Goal: Transaction & Acquisition: Download file/media

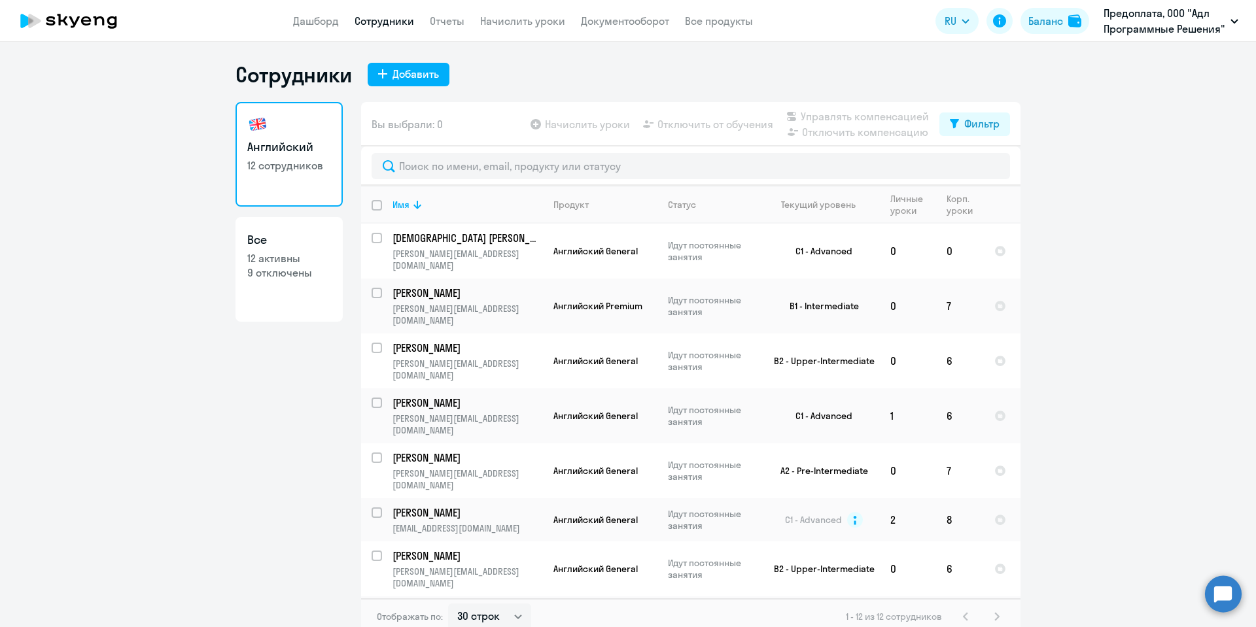
select select "30"
click at [534, 16] on link "Начислить уроки" at bounding box center [522, 20] width 85 height 13
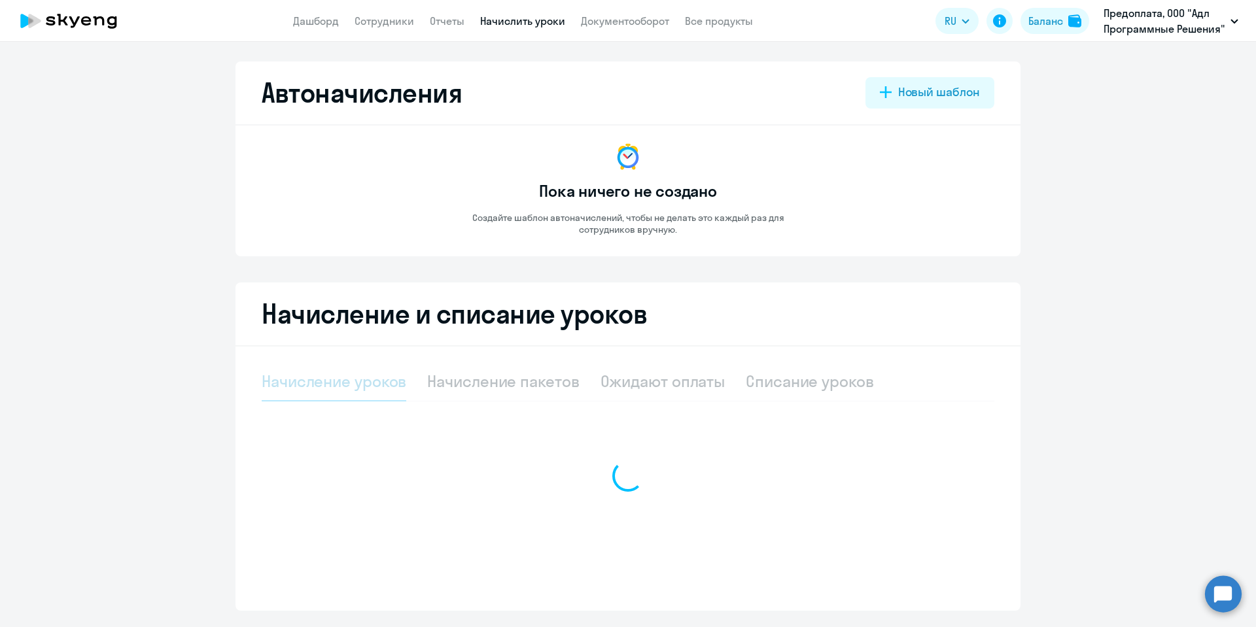
select select "10"
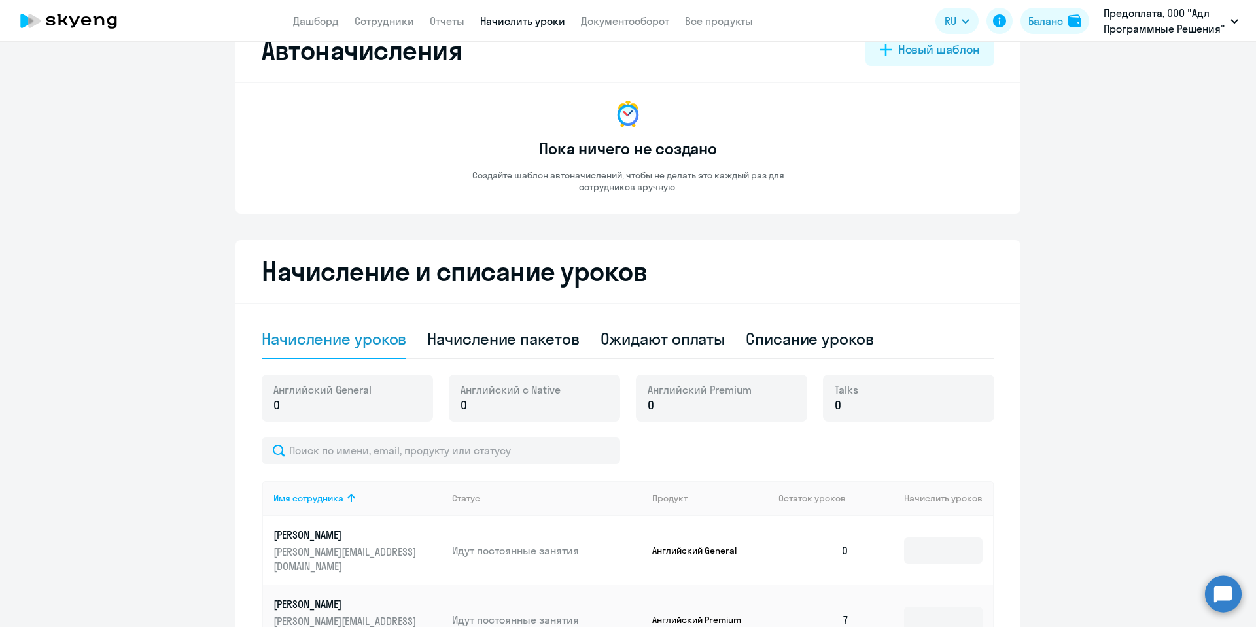
scroll to position [79, 0]
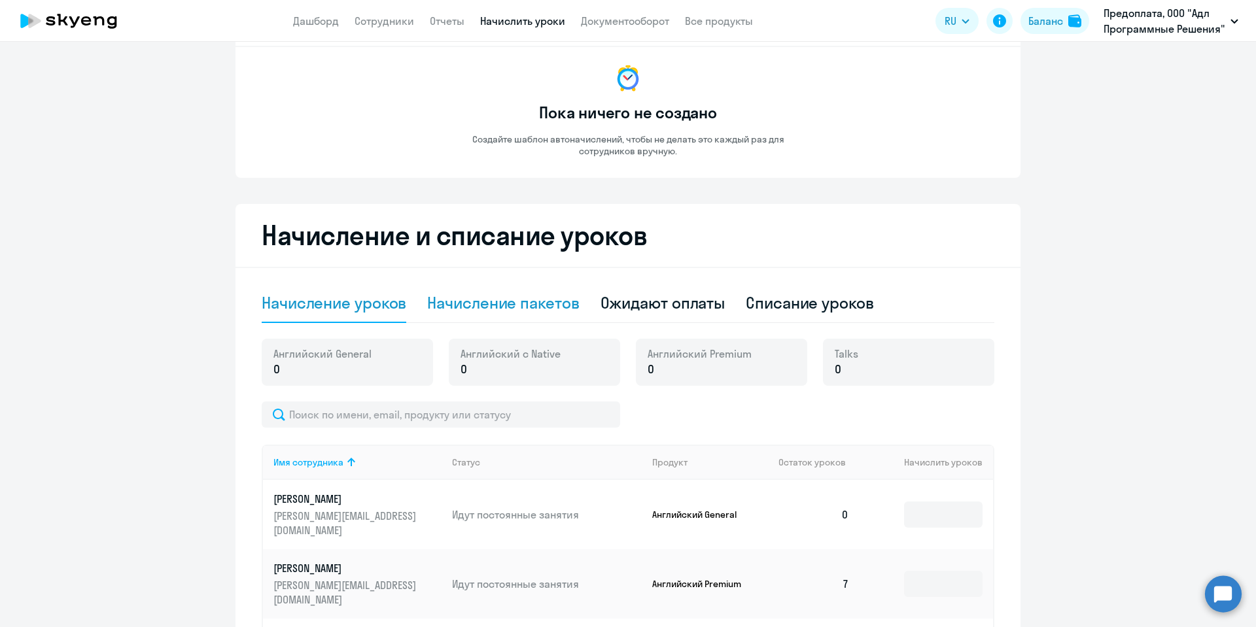
click at [539, 304] on div "Начисление пакетов" at bounding box center [503, 302] width 152 height 21
select select "10"
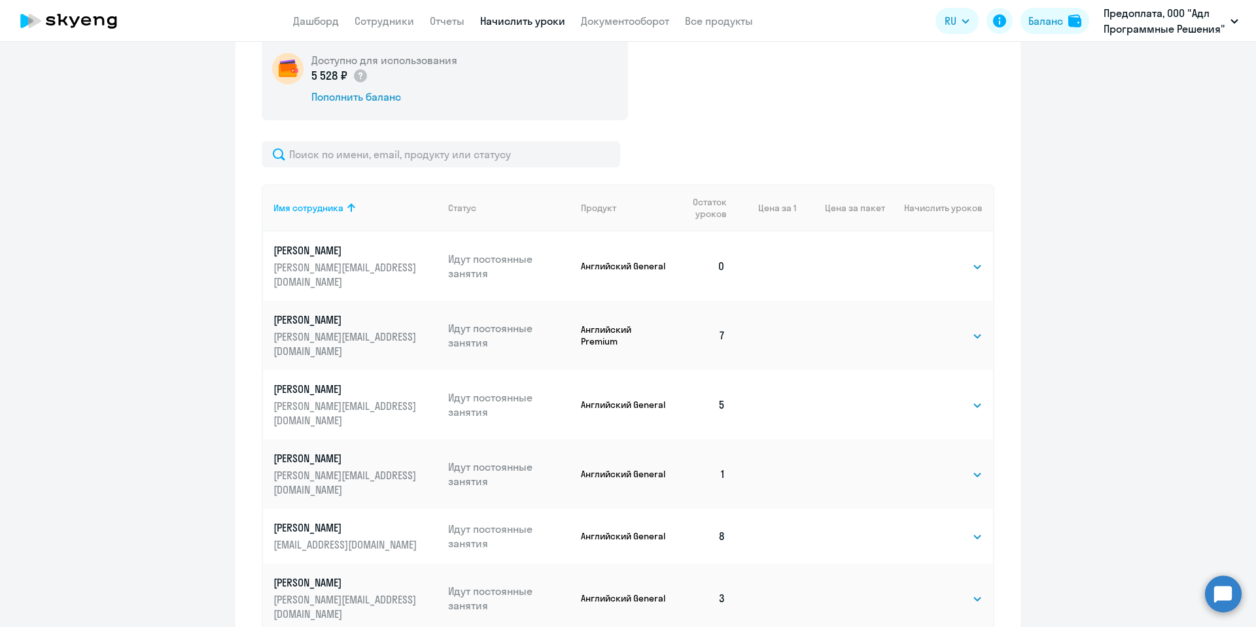
scroll to position [471, 0]
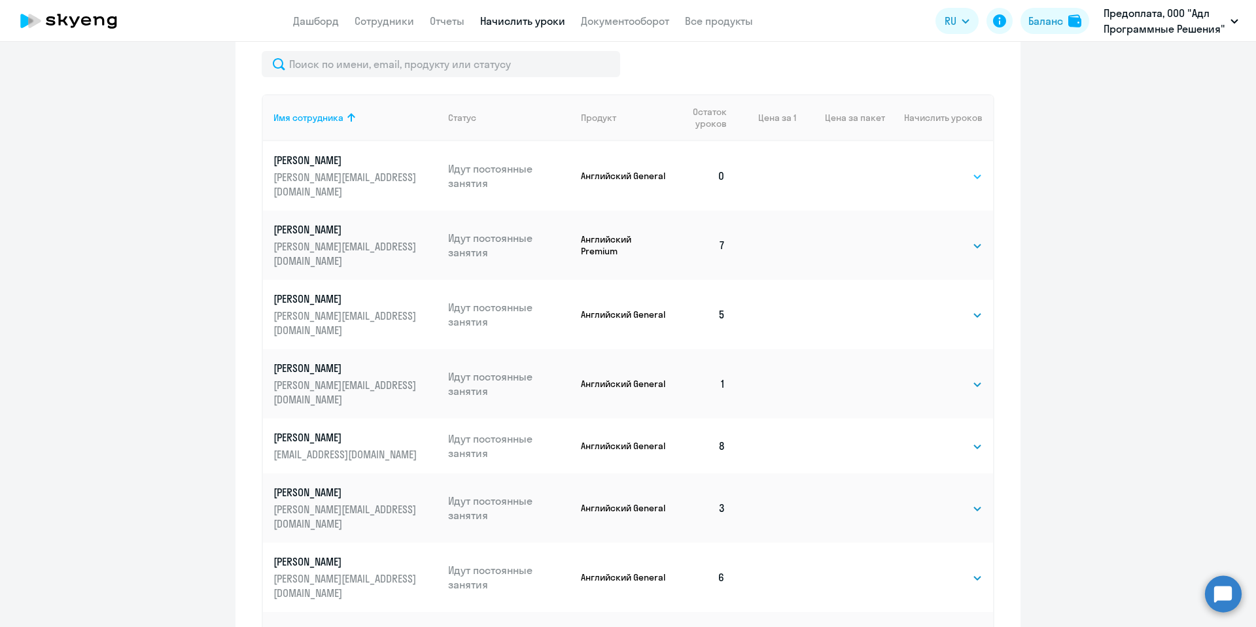
select select "8"
click at [929, 169] on select "Выбрать 4 8 16 32 64 96 128" at bounding box center [956, 177] width 54 height 16
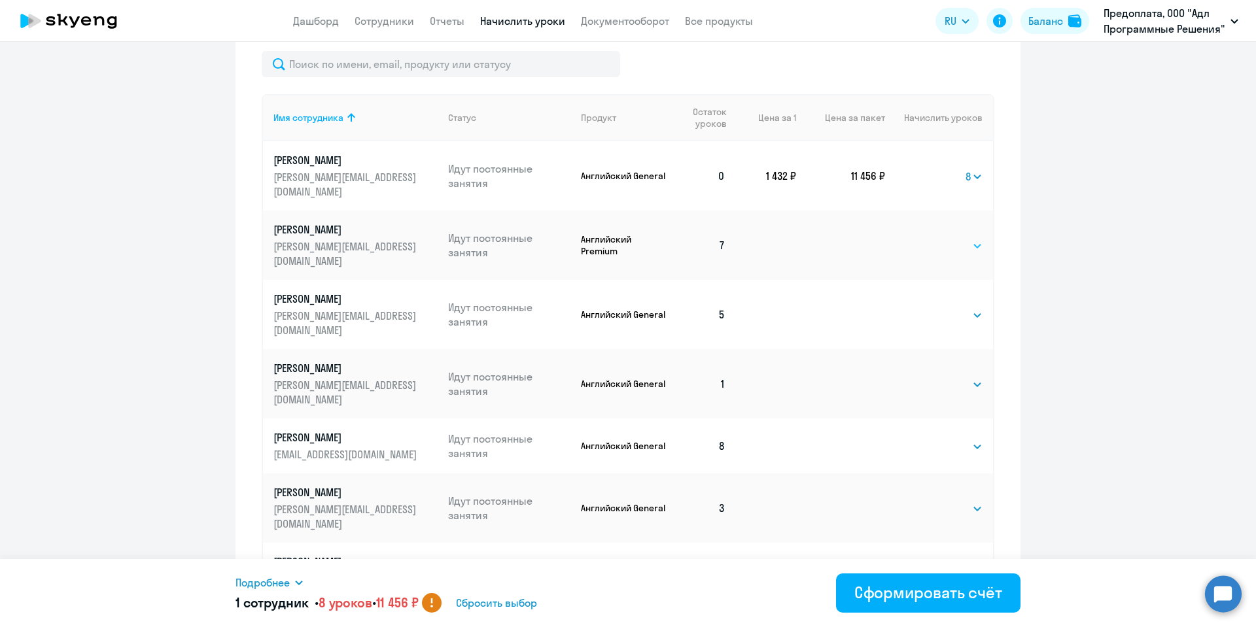
select select "8"
click at [929, 238] on select "Выбрать 4 8 16 32 64 96 128" at bounding box center [956, 246] width 54 height 16
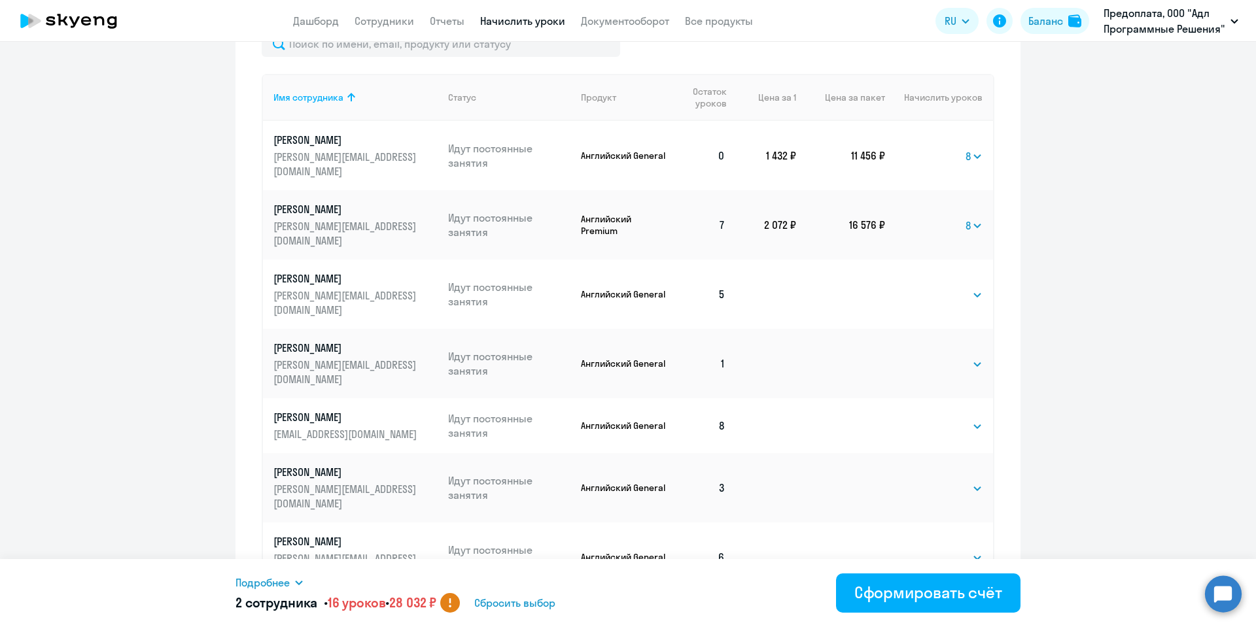
scroll to position [550, 0]
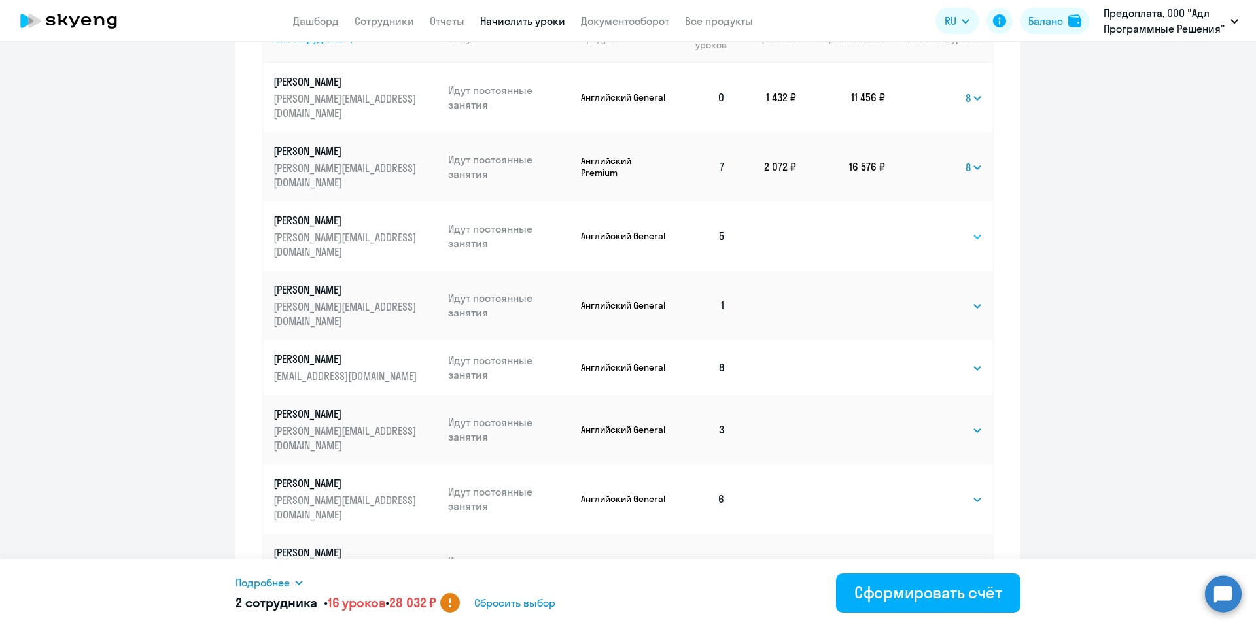
select select "4"
click at [929, 229] on select "Выбрать 4 8 16 32 64 96 128" at bounding box center [956, 237] width 54 height 16
click at [947, 281] on td "Выбрать 4 8 16 32 64 96 128 Выбрать" at bounding box center [939, 305] width 108 height 69
select select "8"
click at [929, 298] on select "Выбрать 4 8 16 32 64 96 128" at bounding box center [956, 306] width 54 height 16
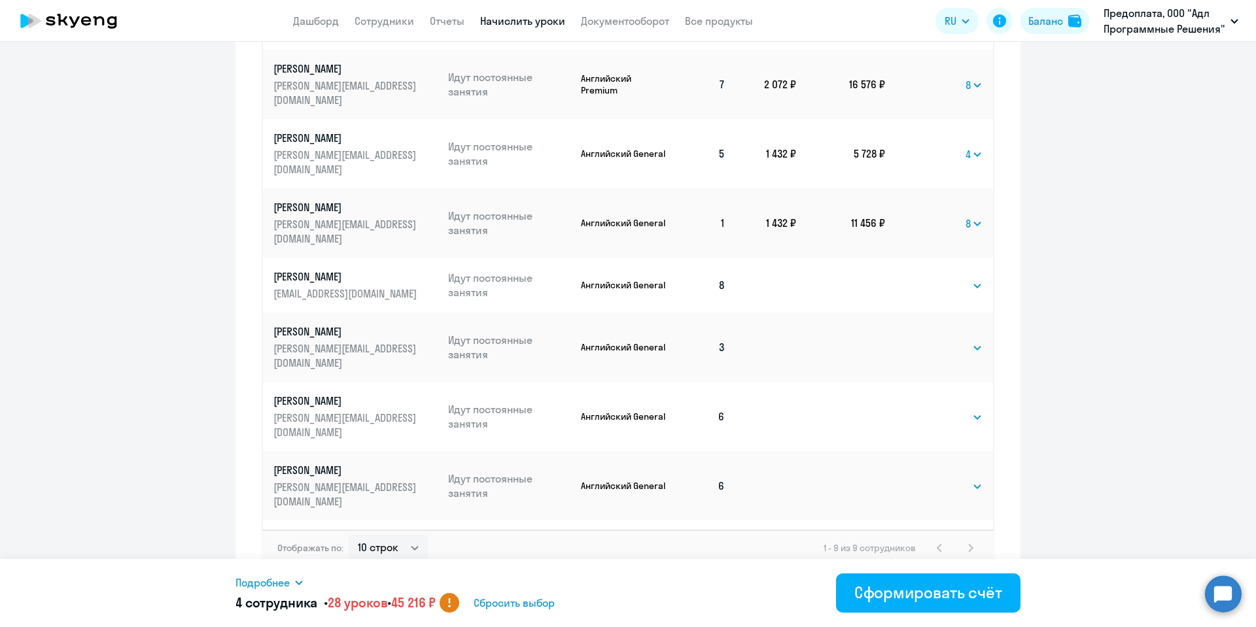
scroll to position [633, 0]
select select "4"
click at [929, 340] on select "Выбрать 4 8 16 32 64 96 128" at bounding box center [956, 348] width 54 height 16
select select "50"
click at [349, 534] on select "10 строк 30 строк 50 строк" at bounding box center [388, 547] width 79 height 26
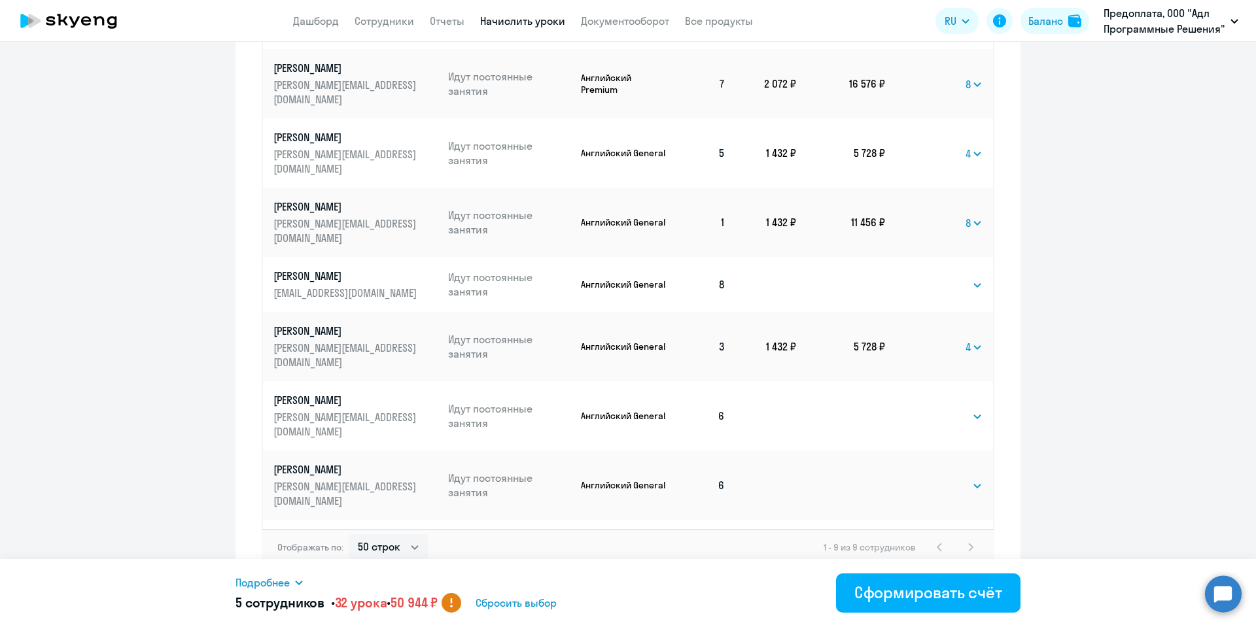
select select "4"
click at [929, 548] on select "Выбрать 4 8 16 32 64 96 128" at bounding box center [956, 556] width 54 height 16
click at [900, 595] on div "Сформировать счёт" at bounding box center [928, 592] width 148 height 21
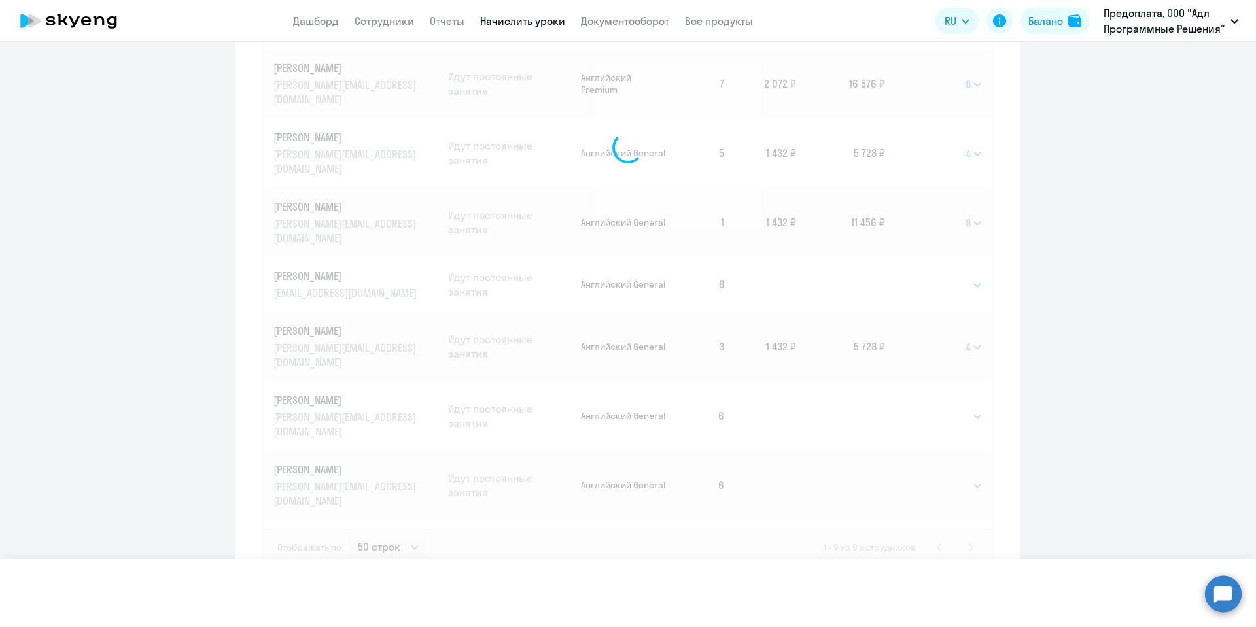
select select
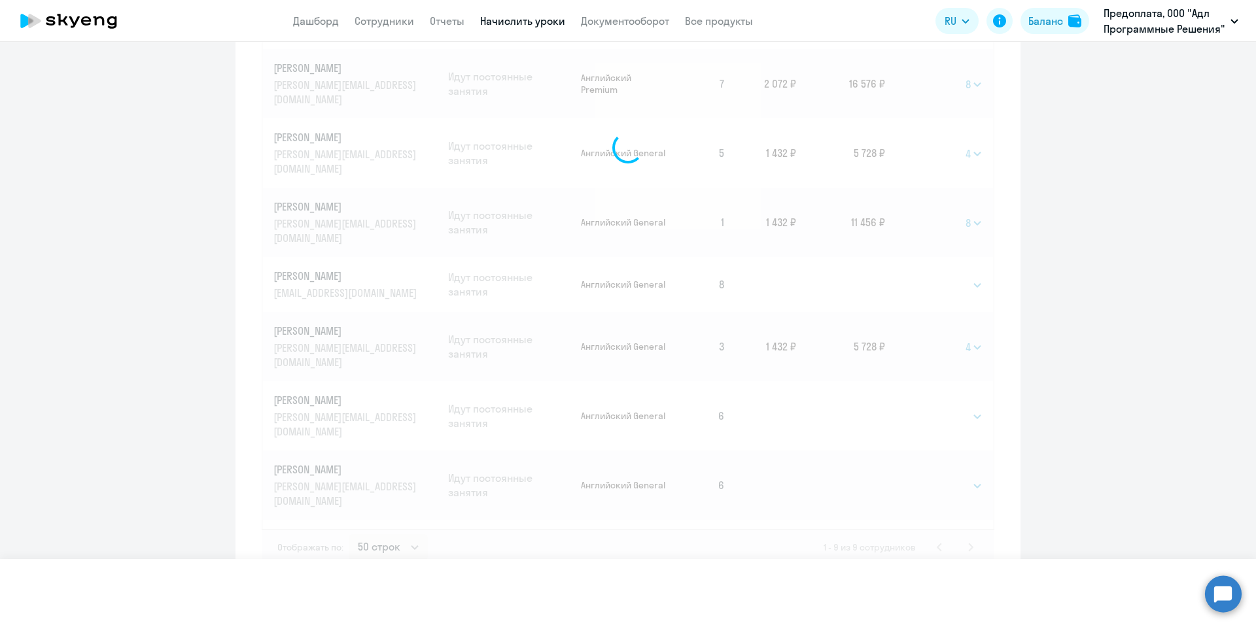
select select
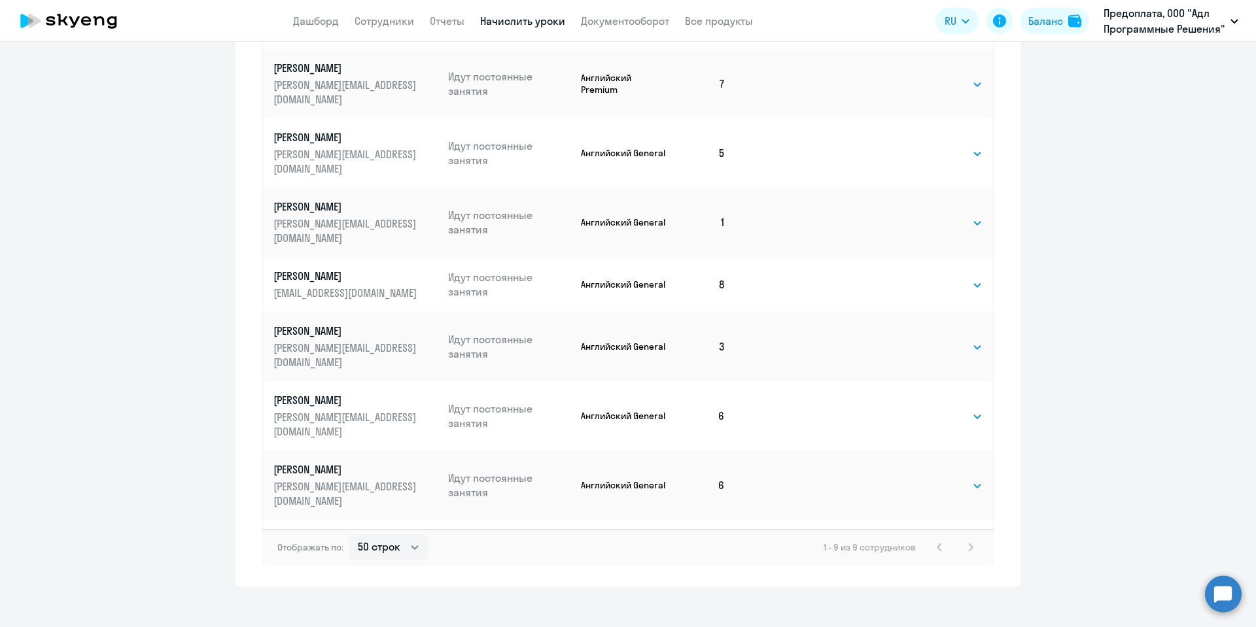
scroll to position [83, 0]
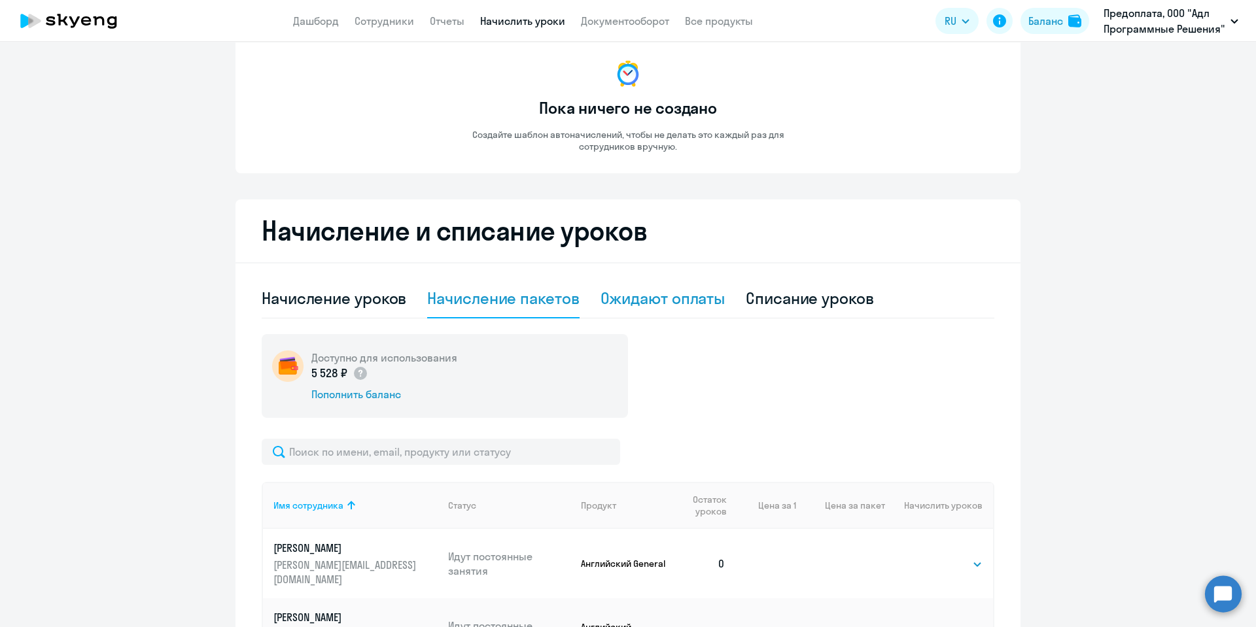
click at [691, 302] on div "Ожидают оплаты" at bounding box center [663, 298] width 125 height 21
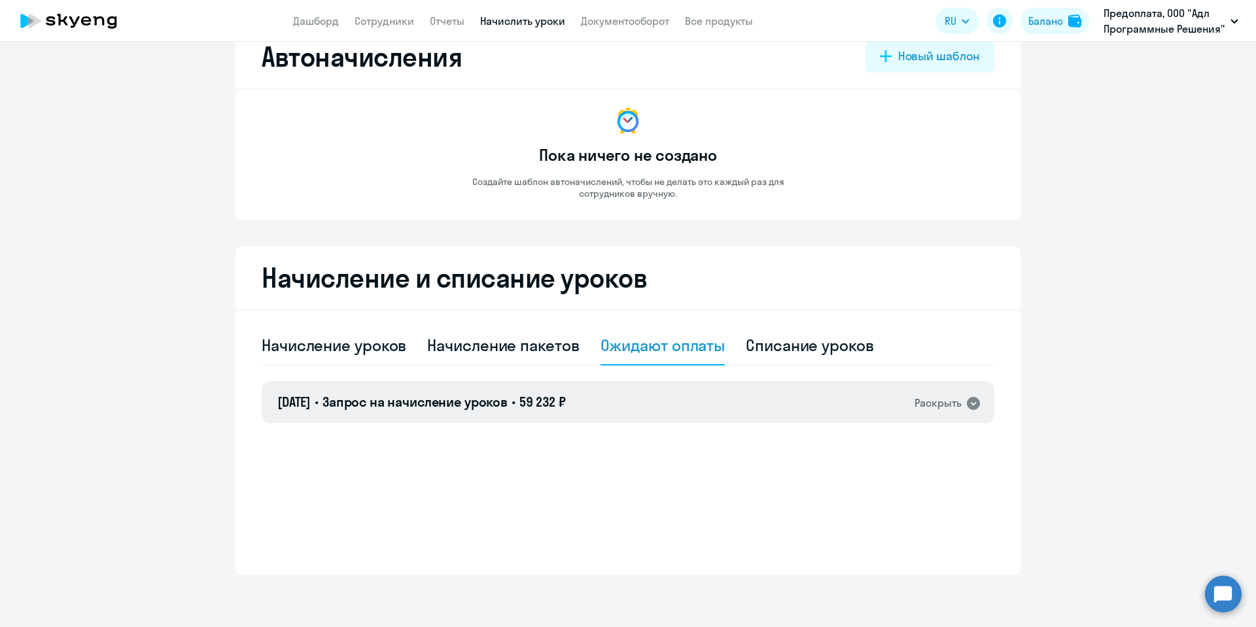
click at [796, 400] on div "03.10.2025 • Запрос на начисление уроков • 59 232 ₽ Раскрыть" at bounding box center [628, 402] width 733 height 42
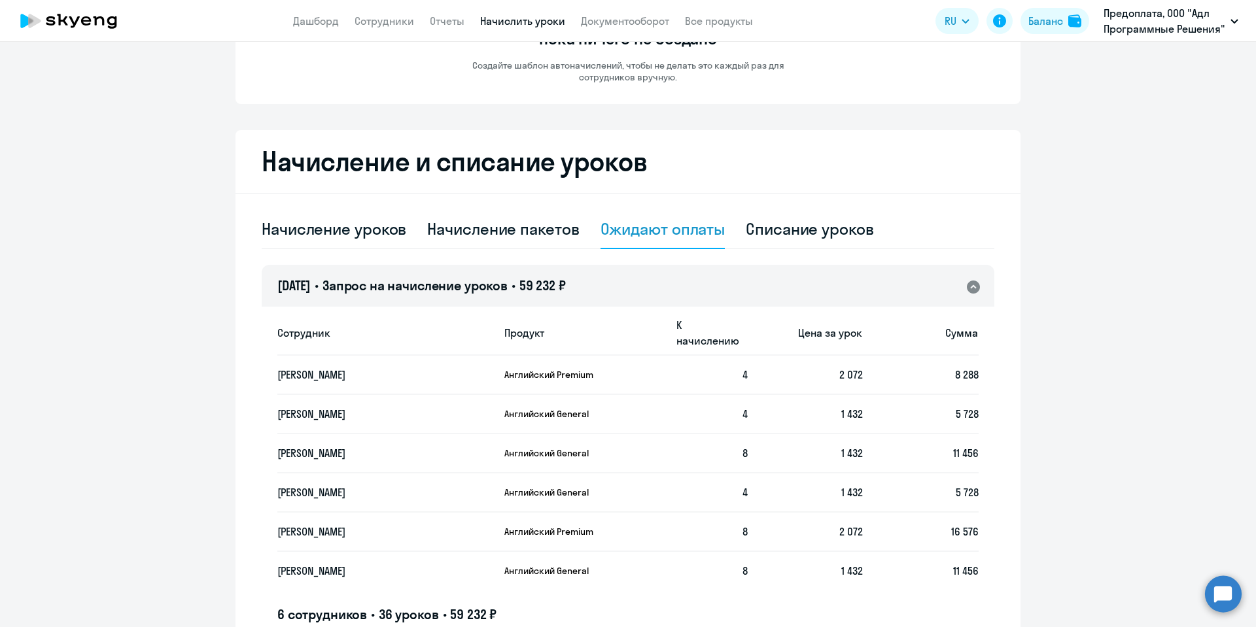
scroll to position [221, 0]
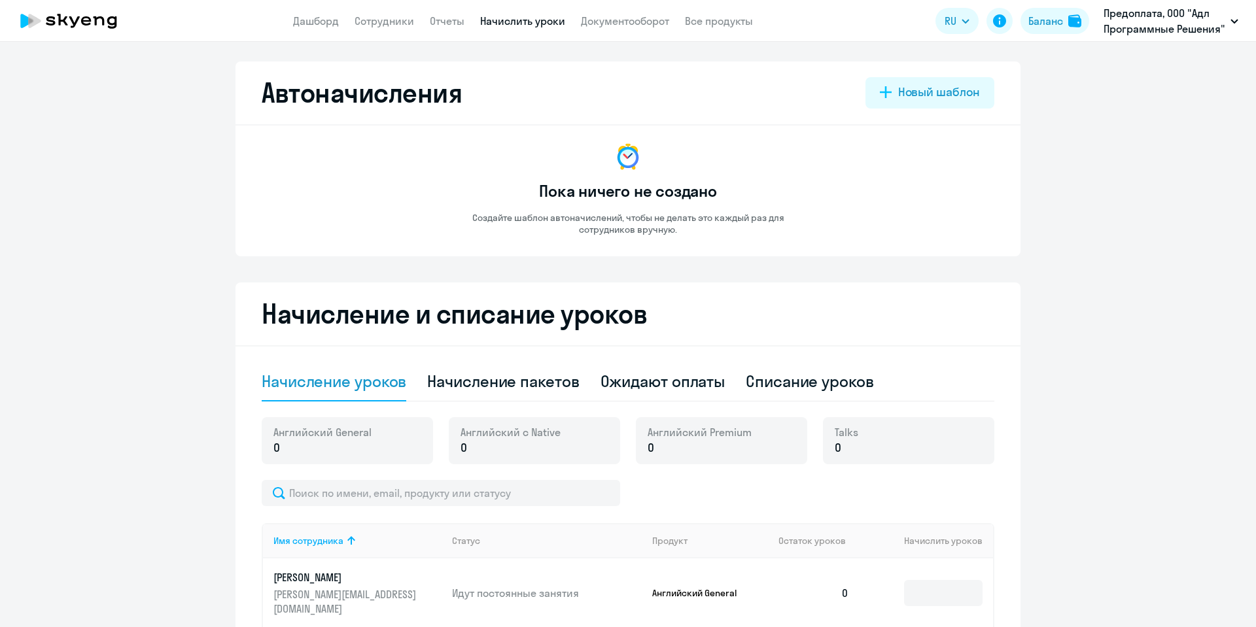
select select "10"
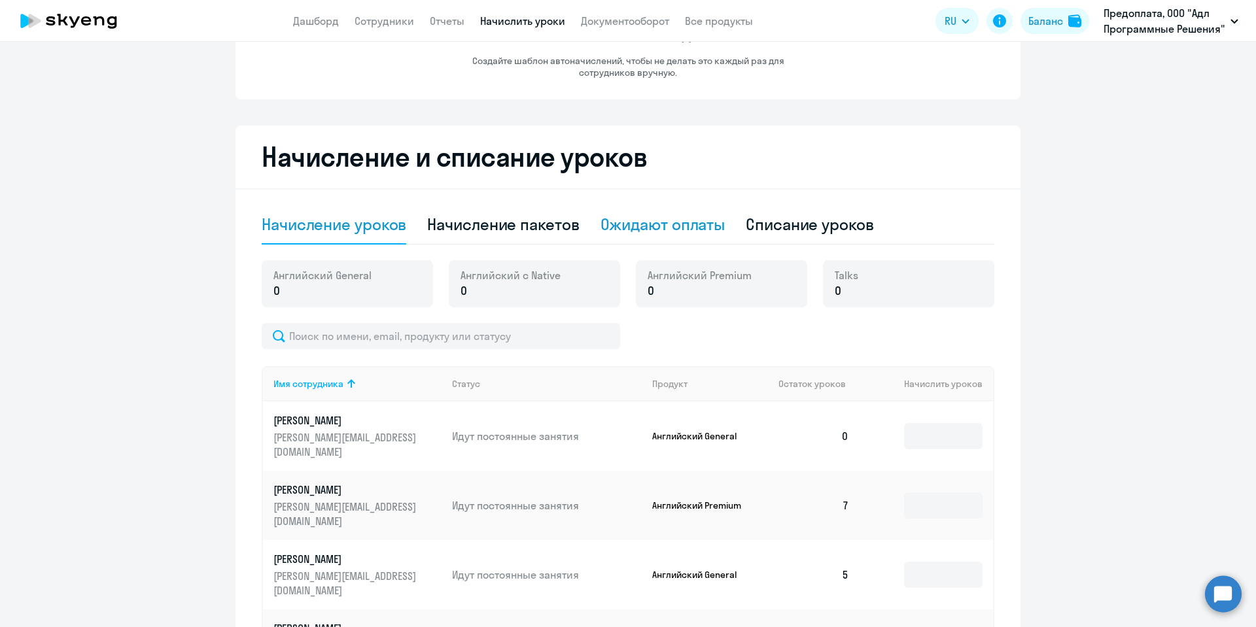
click at [648, 229] on div "Ожидают оплаты" at bounding box center [663, 224] width 125 height 21
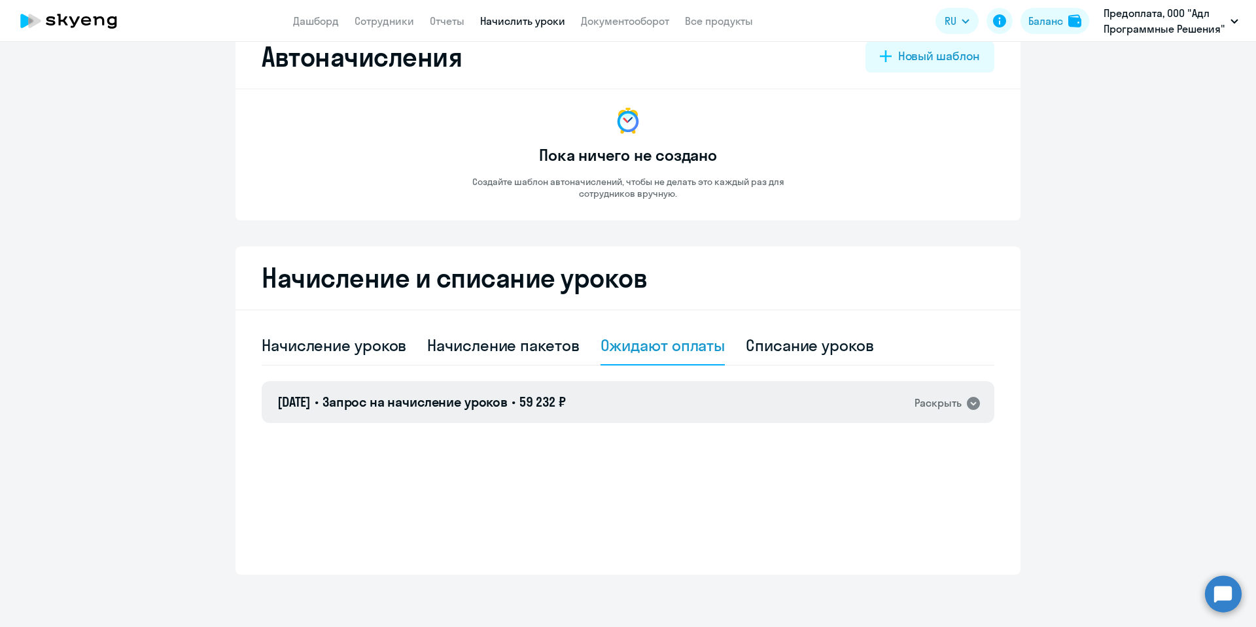
click at [540, 400] on span "59 232 ₽" at bounding box center [542, 402] width 46 height 16
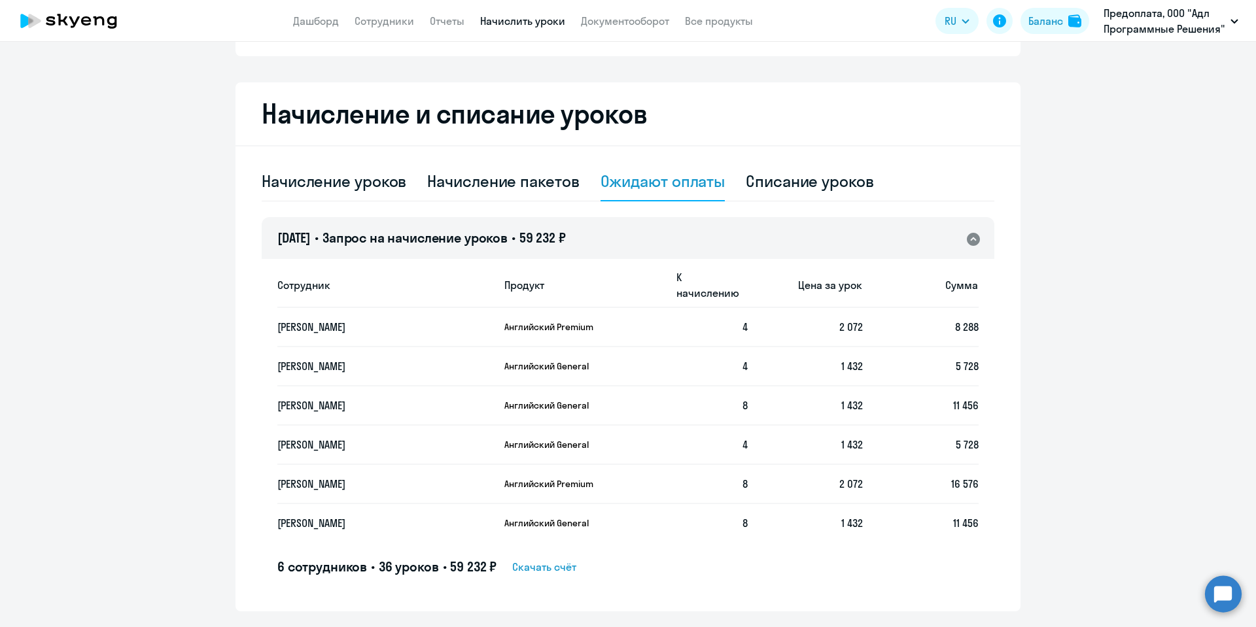
scroll to position [221, 0]
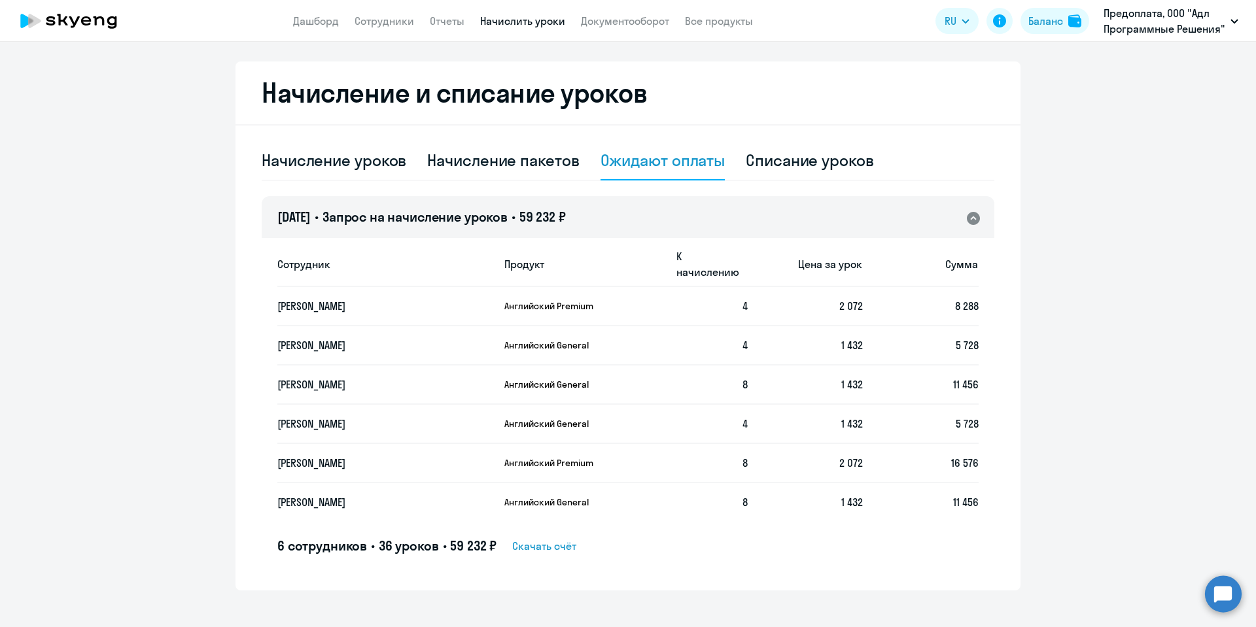
click at [544, 538] on span "Скачать счёт" at bounding box center [544, 546] width 64 height 16
click at [86, 383] on ng-component "Автоначисления Новый шаблон Пока ничего не создано Создайте шаблон автоначислен…" at bounding box center [628, 215] width 1256 height 750
